Goal: Task Accomplishment & Management: Manage account settings

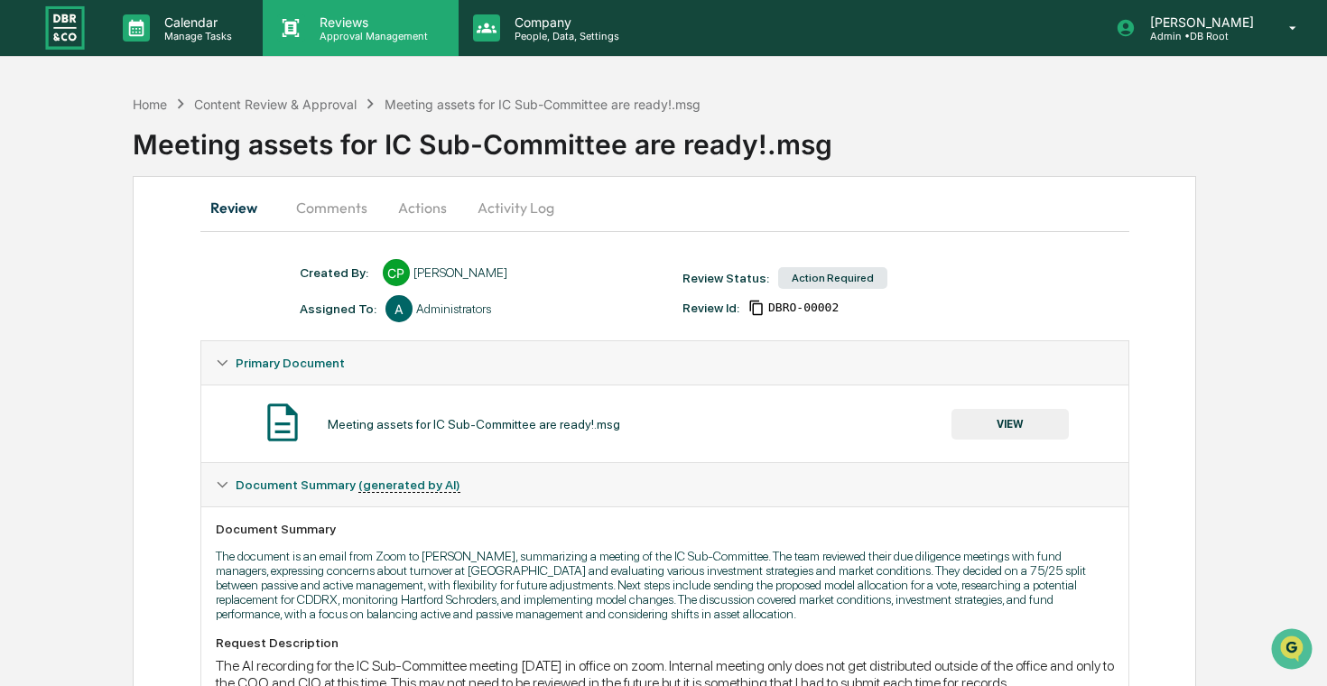
click at [357, 48] on div "Reviews Approval Management" at bounding box center [360, 28] width 195 height 56
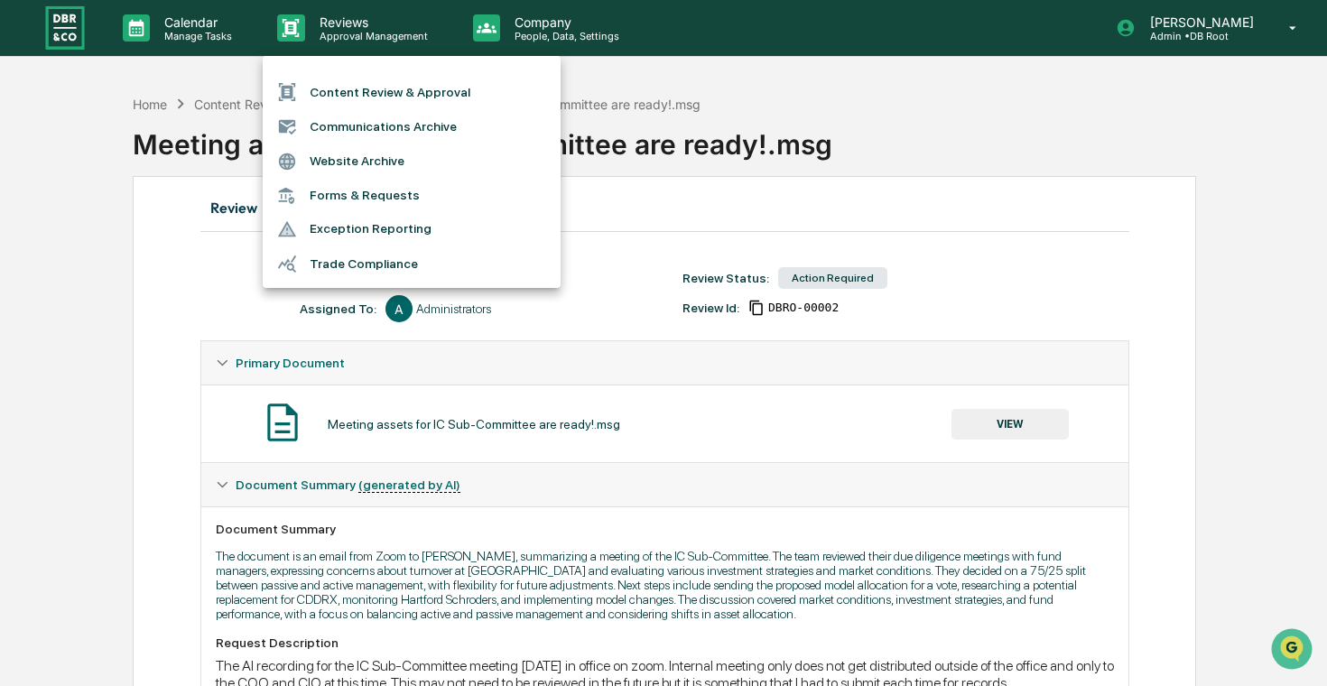
click at [366, 81] on li "Content Review & Approval" at bounding box center [412, 92] width 298 height 34
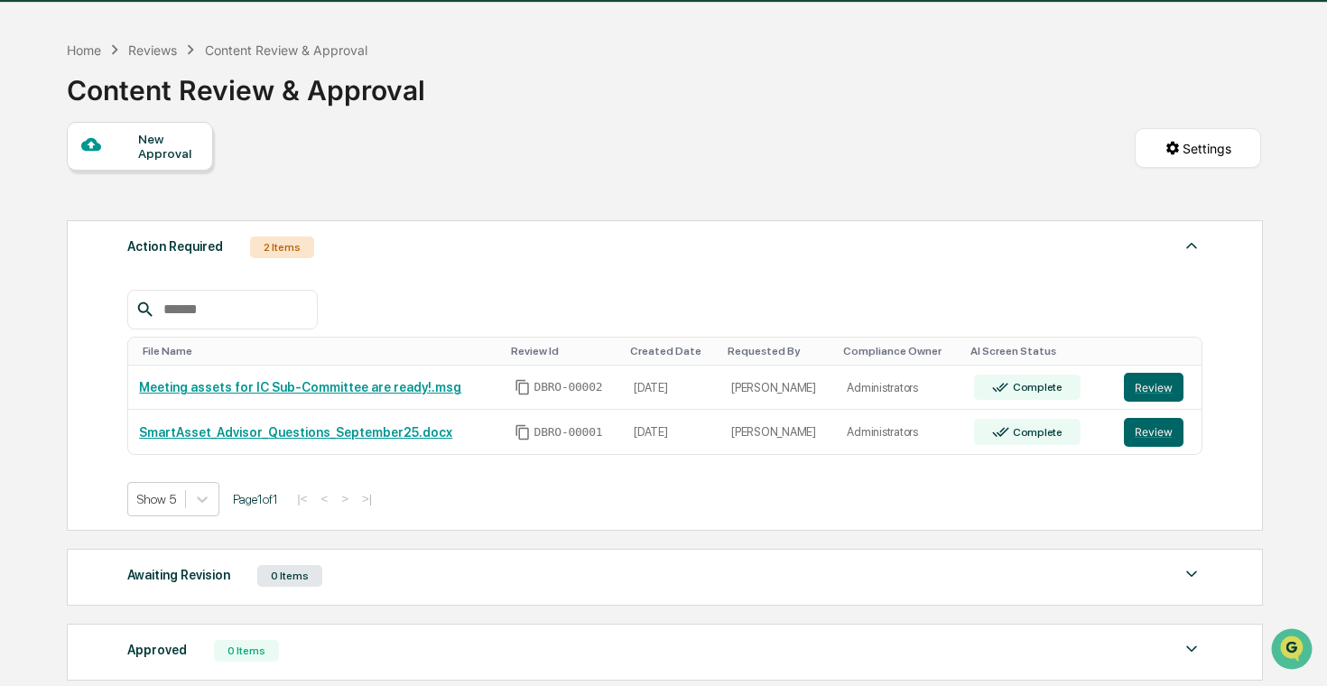
scroll to position [57, 0]
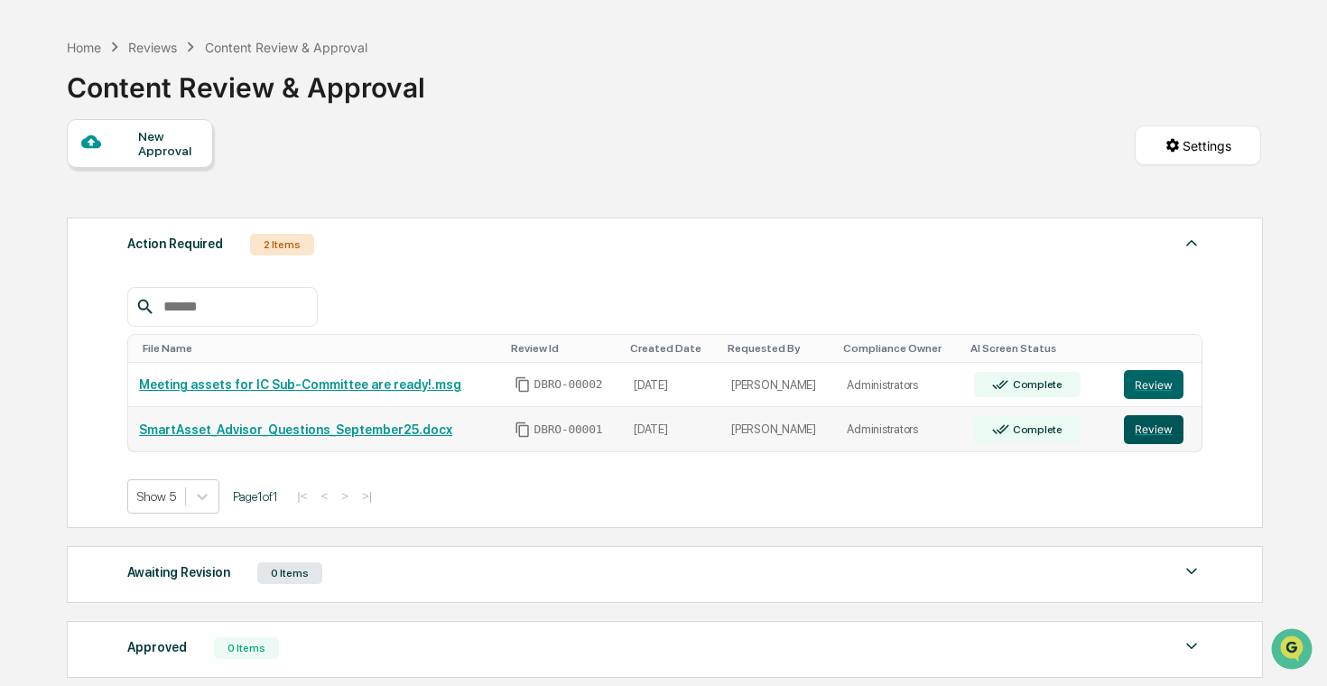
click at [1145, 432] on button "Review" at bounding box center [1154, 429] width 60 height 29
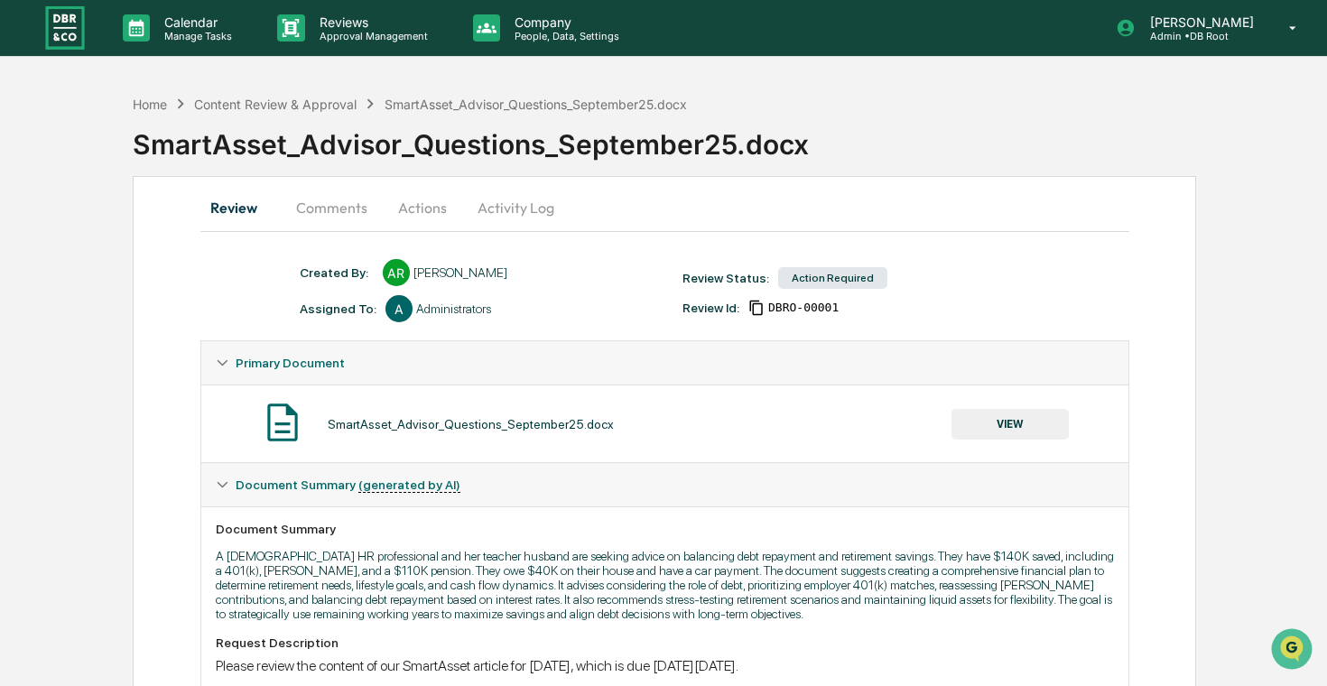
click at [485, 212] on button "Activity Log" at bounding box center [516, 207] width 106 height 43
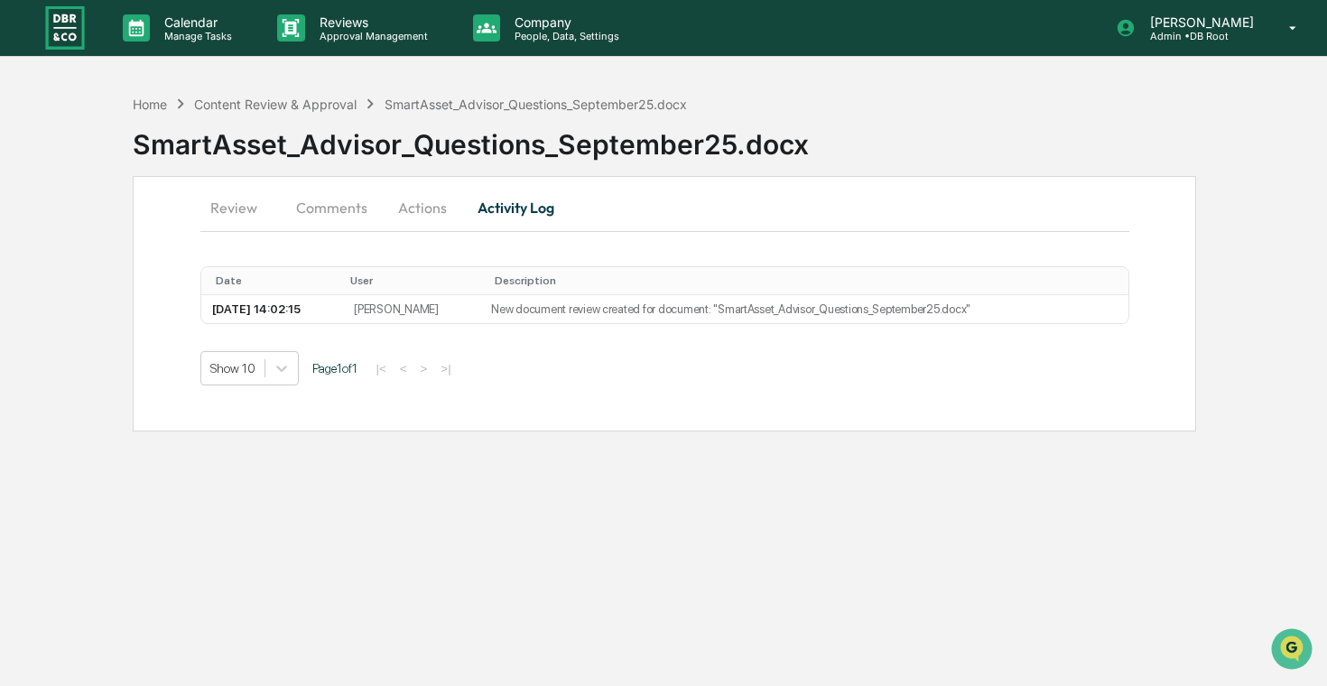
click at [417, 214] on button "Actions" at bounding box center [422, 207] width 81 height 43
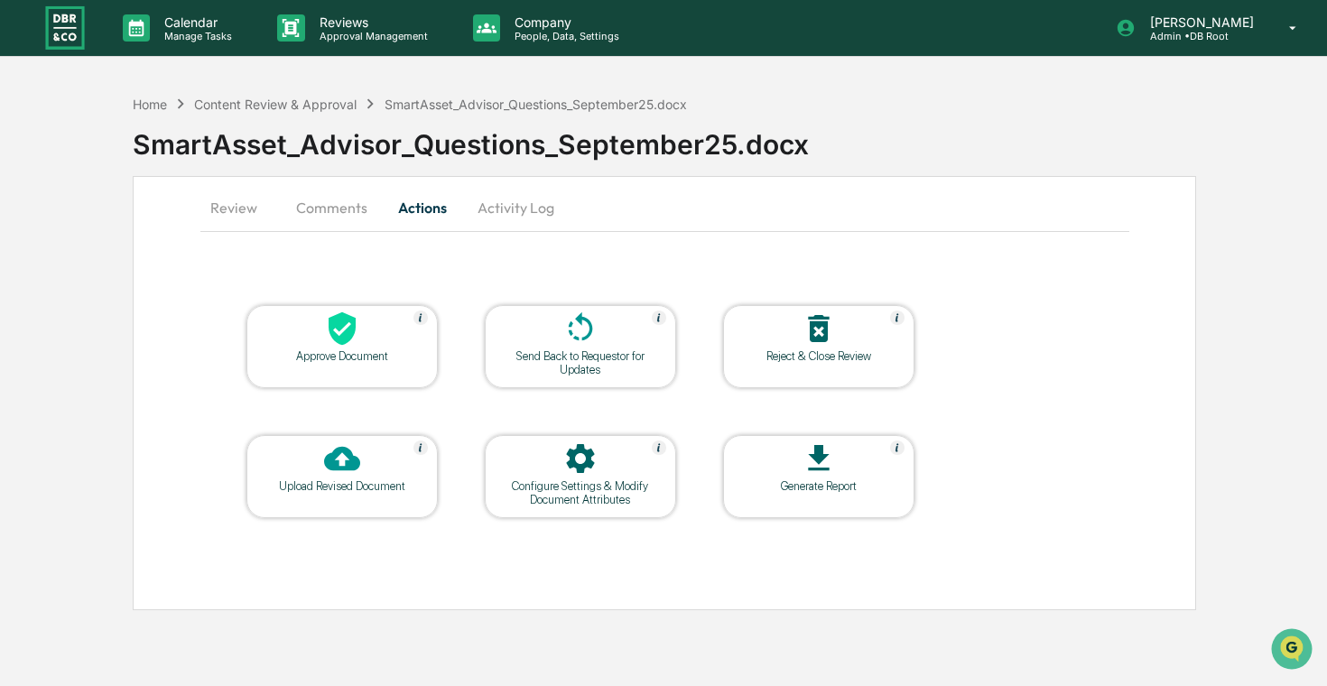
click at [381, 364] on div "Approve Document" at bounding box center [341, 346] width 191 height 83
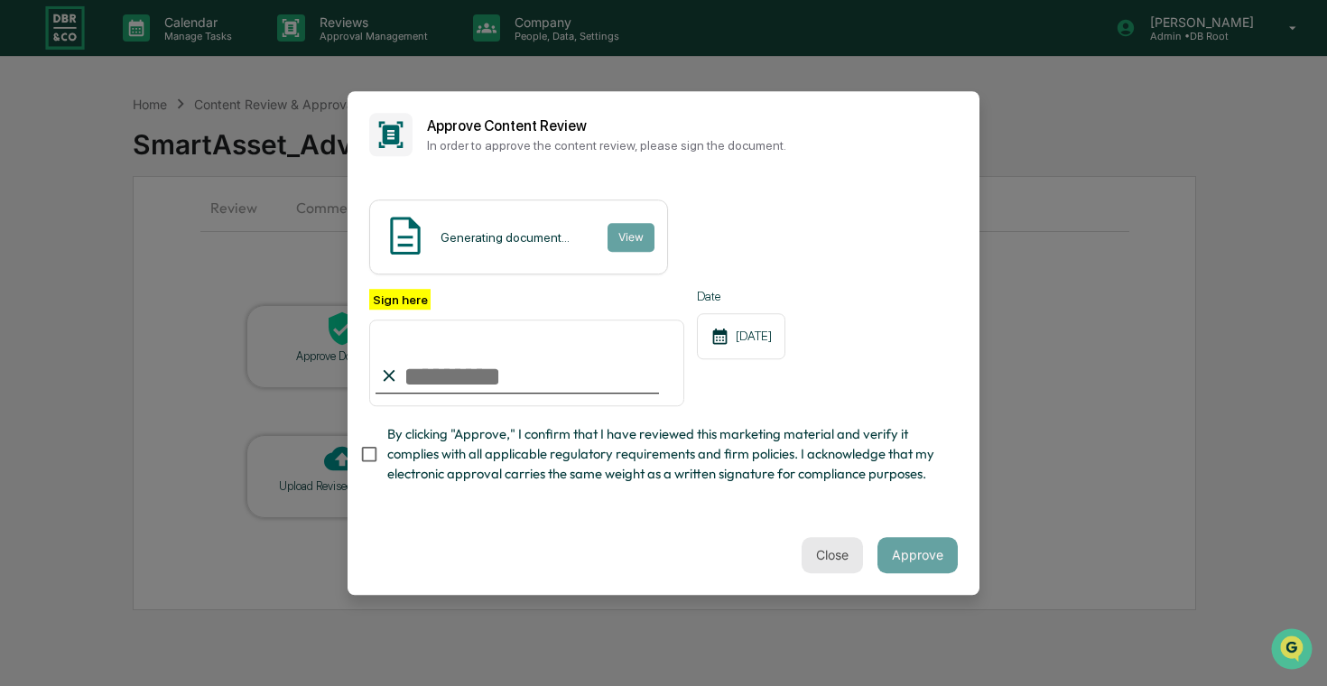
click at [820, 556] on button "Close" at bounding box center [831, 555] width 61 height 36
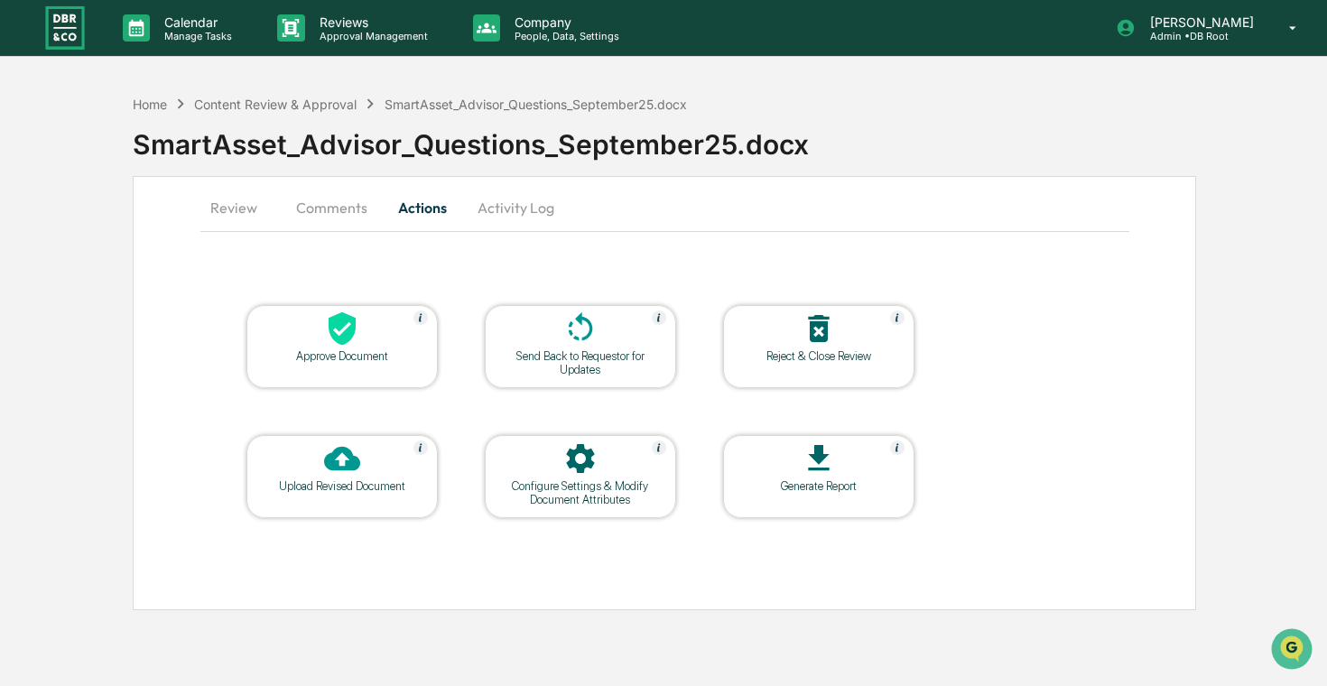
click at [342, 215] on button "Comments" at bounding box center [332, 207] width 100 height 43
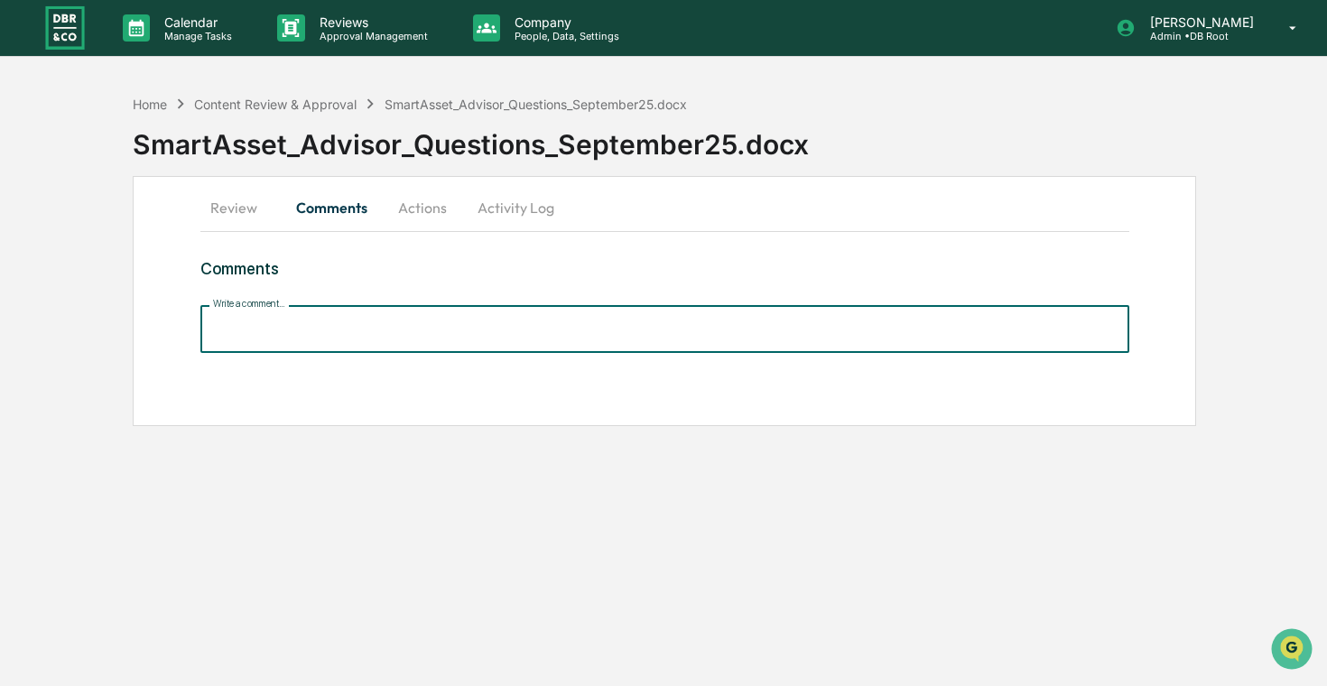
click at [352, 322] on input "Write a comment..." at bounding box center [664, 329] width 929 height 48
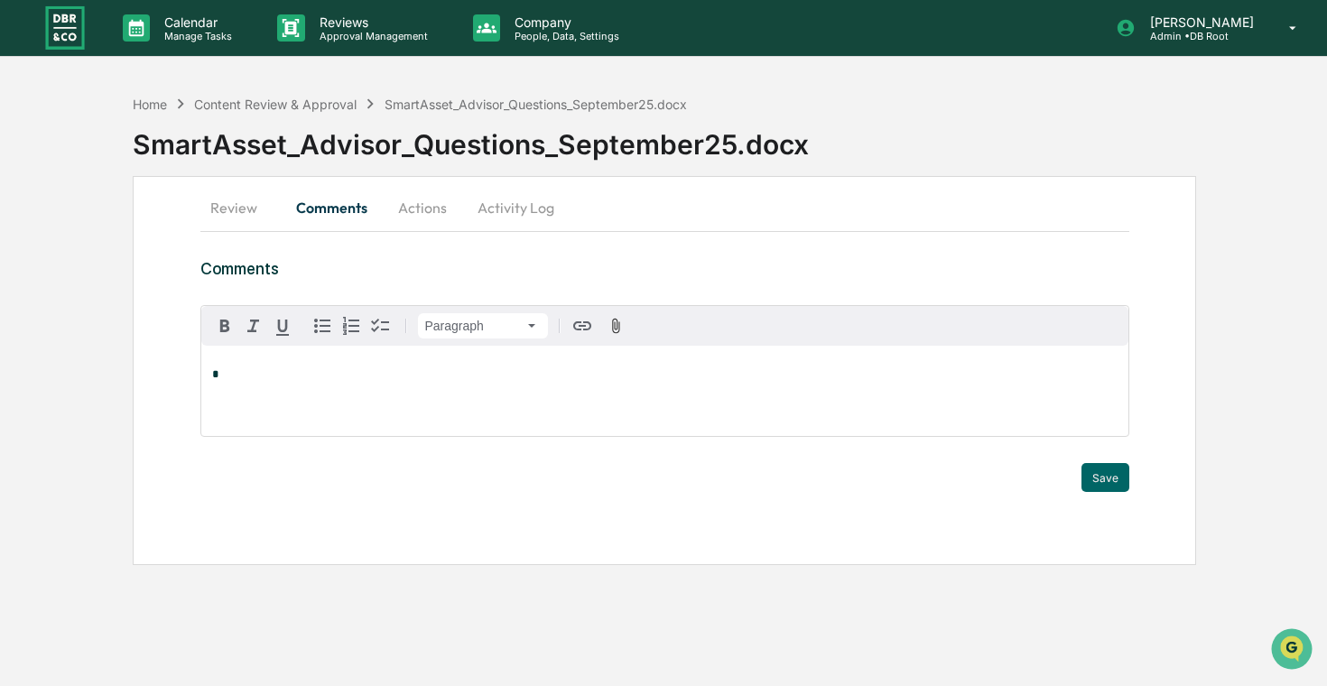
click at [421, 217] on button "Actions" at bounding box center [422, 207] width 81 height 43
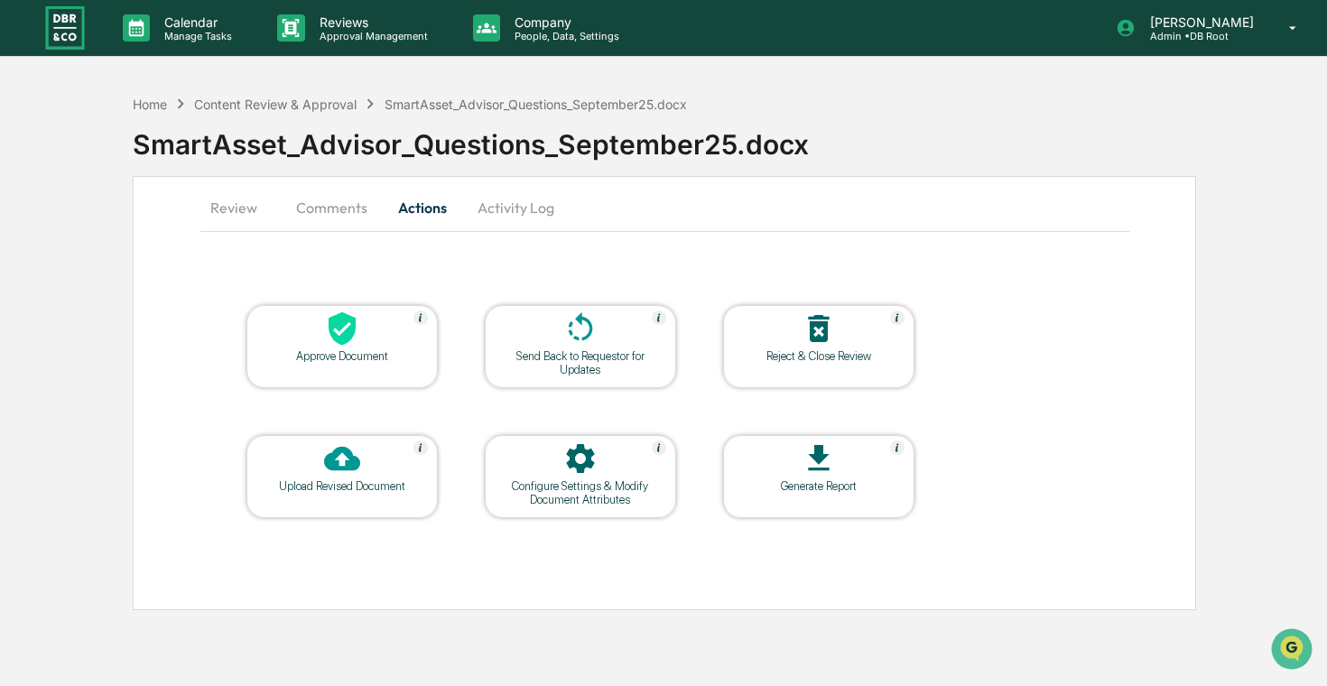
click at [54, 30] on img at bounding box center [64, 28] width 43 height 48
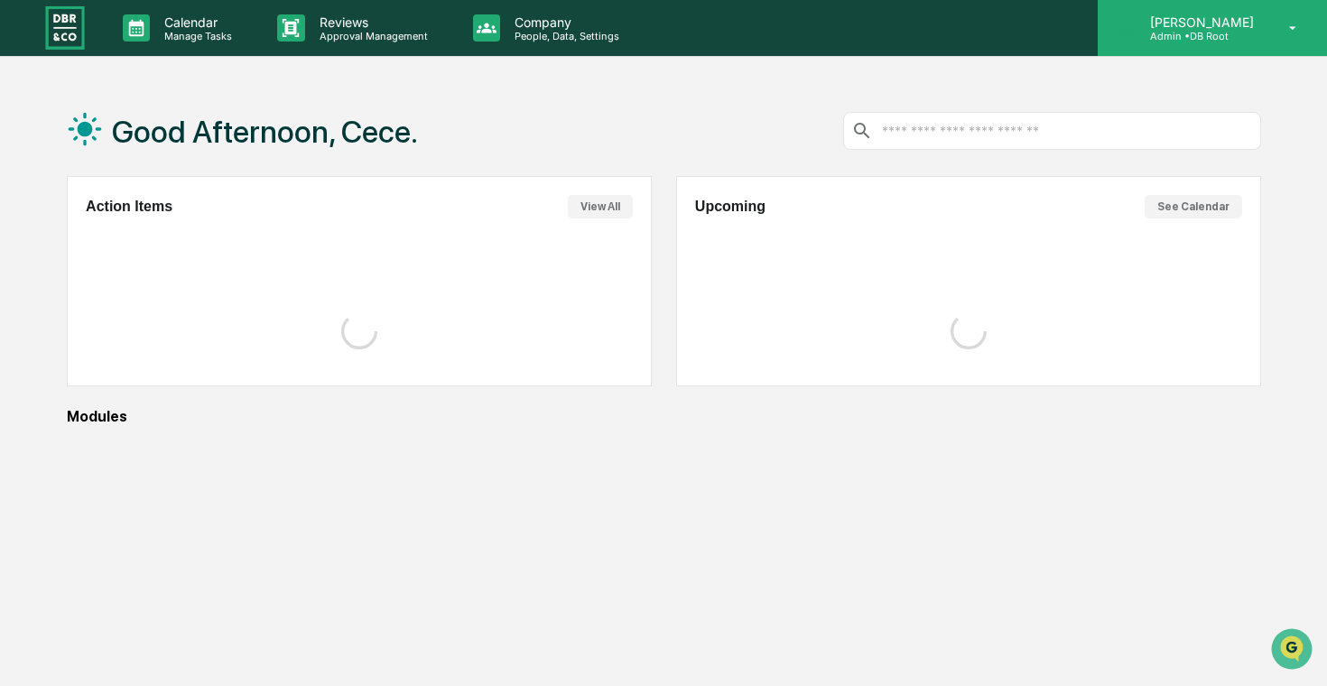
click at [1226, 41] on p "Admin • DB Root" at bounding box center [1198, 36] width 127 height 13
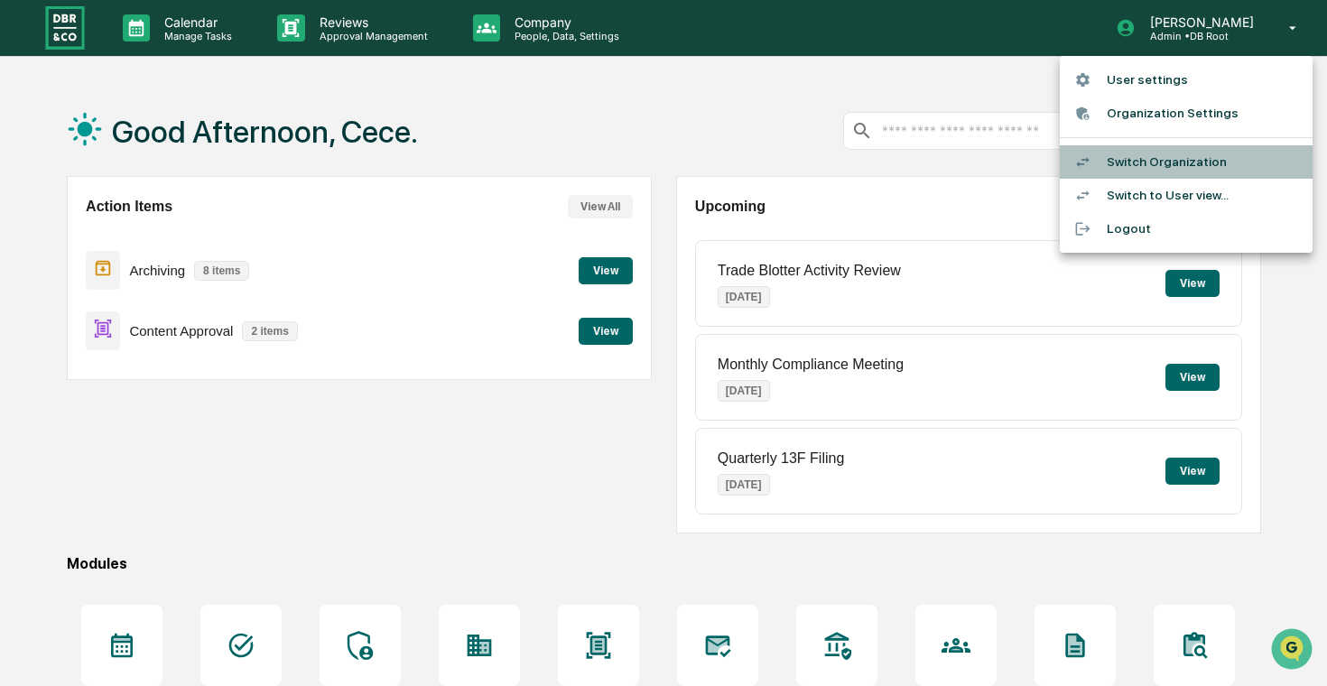
click at [1162, 160] on li "Switch Organization" at bounding box center [1186, 161] width 253 height 33
